Goal: Find specific page/section: Find specific page/section

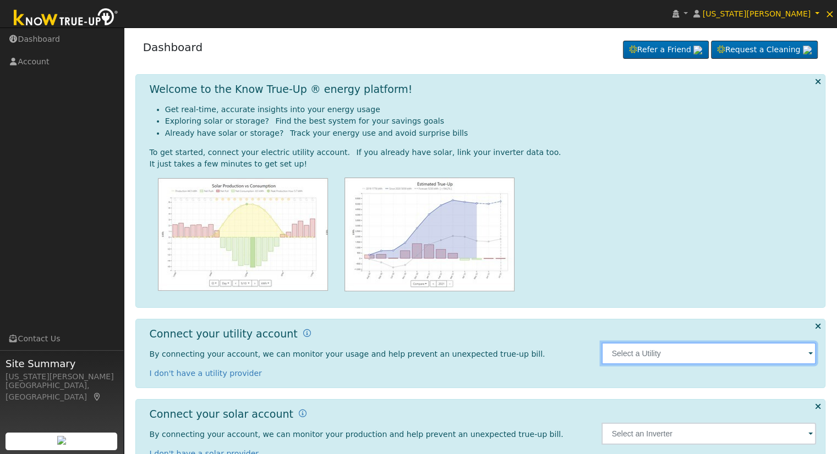
click at [627, 352] on input "text" at bounding box center [708, 354] width 215 height 22
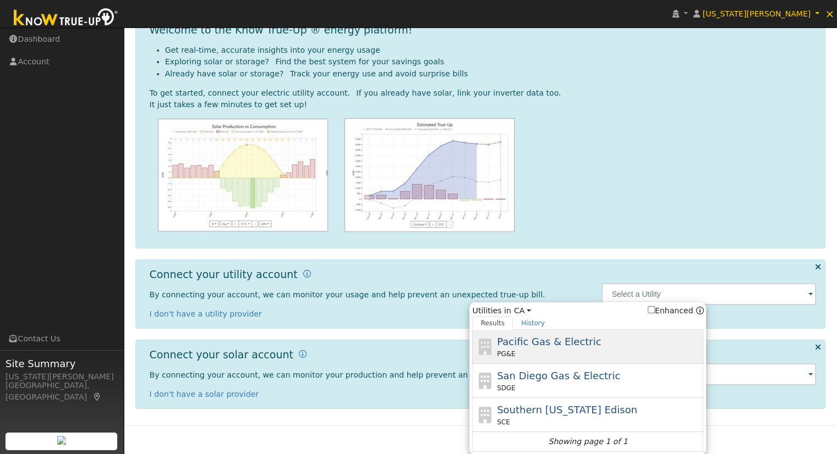
click at [544, 344] on span "Pacific Gas & Electric" at bounding box center [549, 342] width 104 height 12
type input "PG&E"
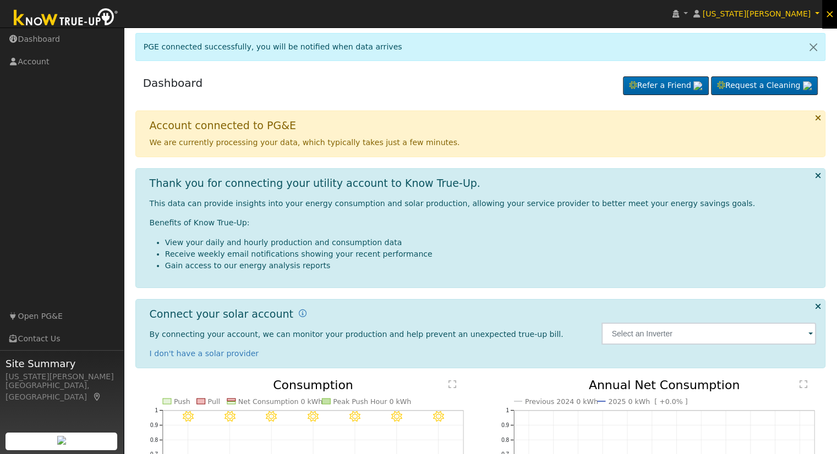
click at [832, 13] on span "×" at bounding box center [829, 13] width 9 height 13
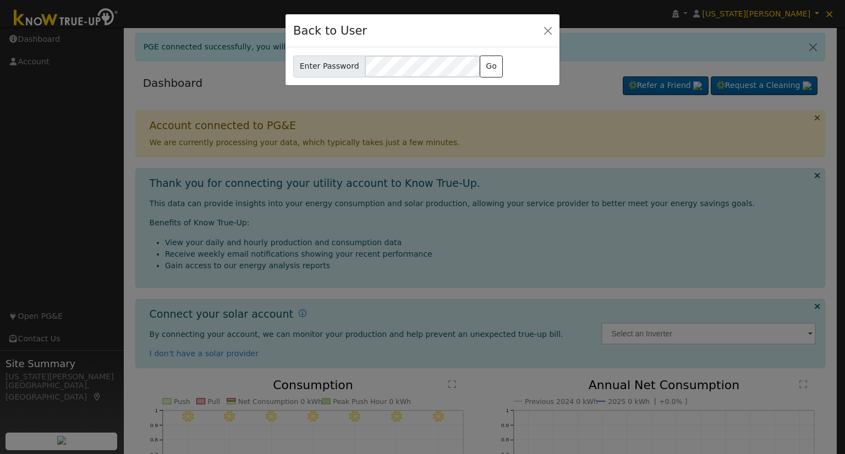
click at [419, 52] on div "Enter Password Go" at bounding box center [423, 65] width 274 height 37
click at [482, 67] on button "Go" at bounding box center [492, 67] width 24 height 22
